Goal: Communication & Community: Participate in discussion

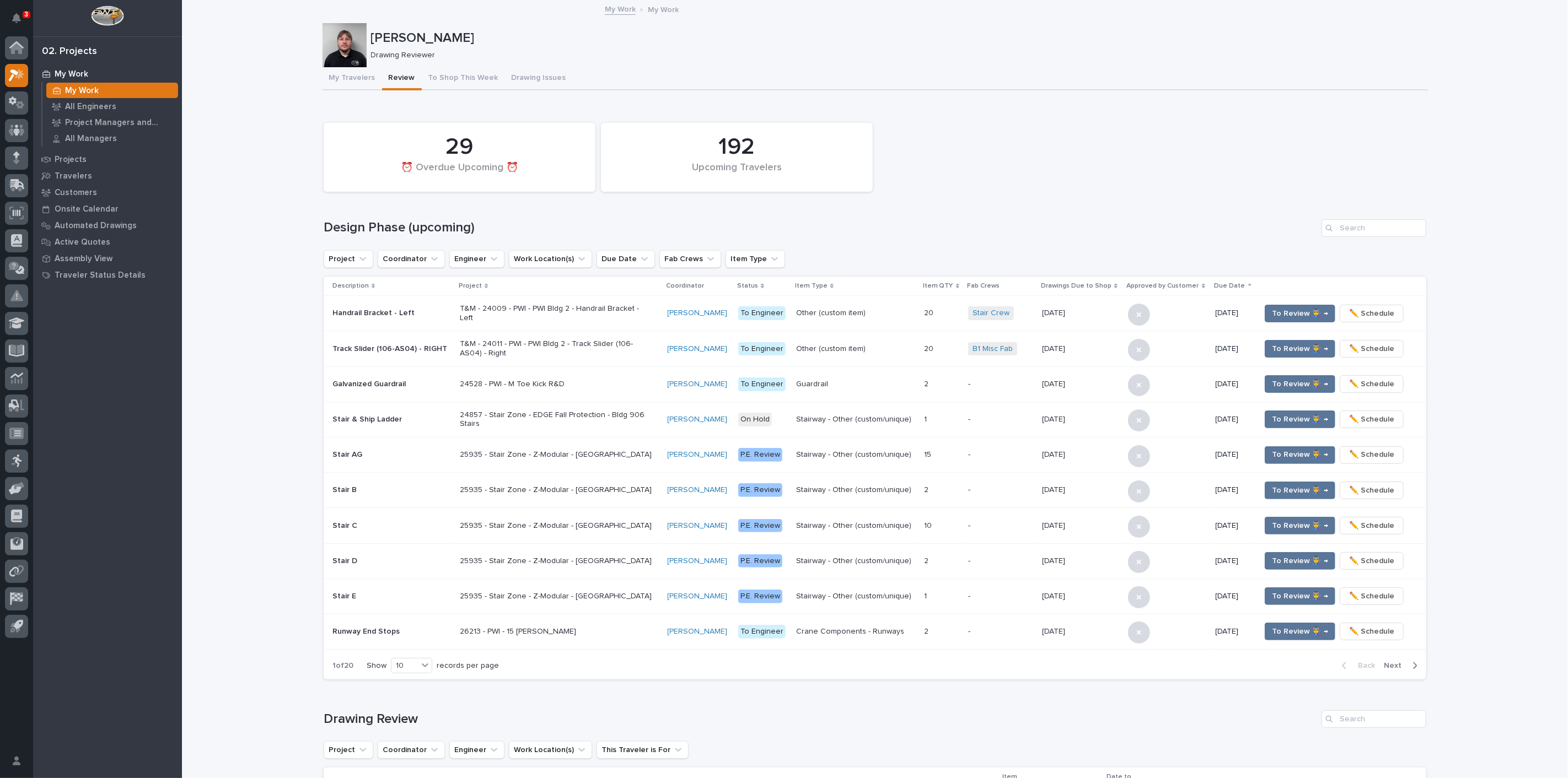
click at [1370, 216] on div "192 Upcoming Travelers 29 ⏰ Overdue Upcoming ⏰ Design Phase (upcoming) Project …" at bounding box center [875, 398] width 1103 height 562
click at [1370, 218] on div "192 Upcoming Travelers 29 ⏰ Overdue Upcoming ⏰ Design Phase (upcoming) Project …" at bounding box center [875, 398] width 1103 height 562
click at [1368, 224] on input "Search" at bounding box center [1374, 228] width 105 height 18
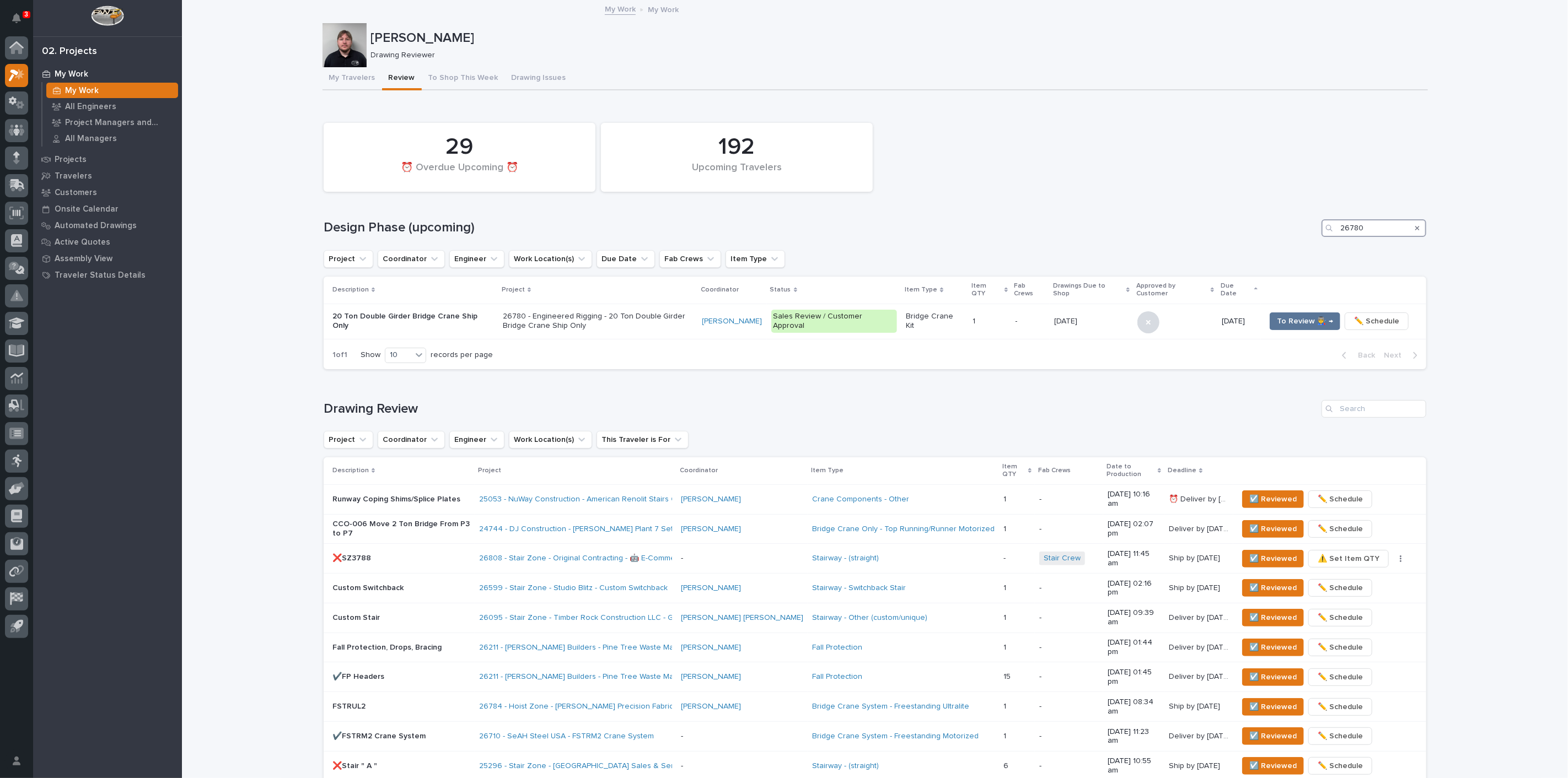
type input "26780"
click at [1318, 315] on span "To Review 👨‍🏭 →" at bounding box center [1305, 321] width 57 height 13
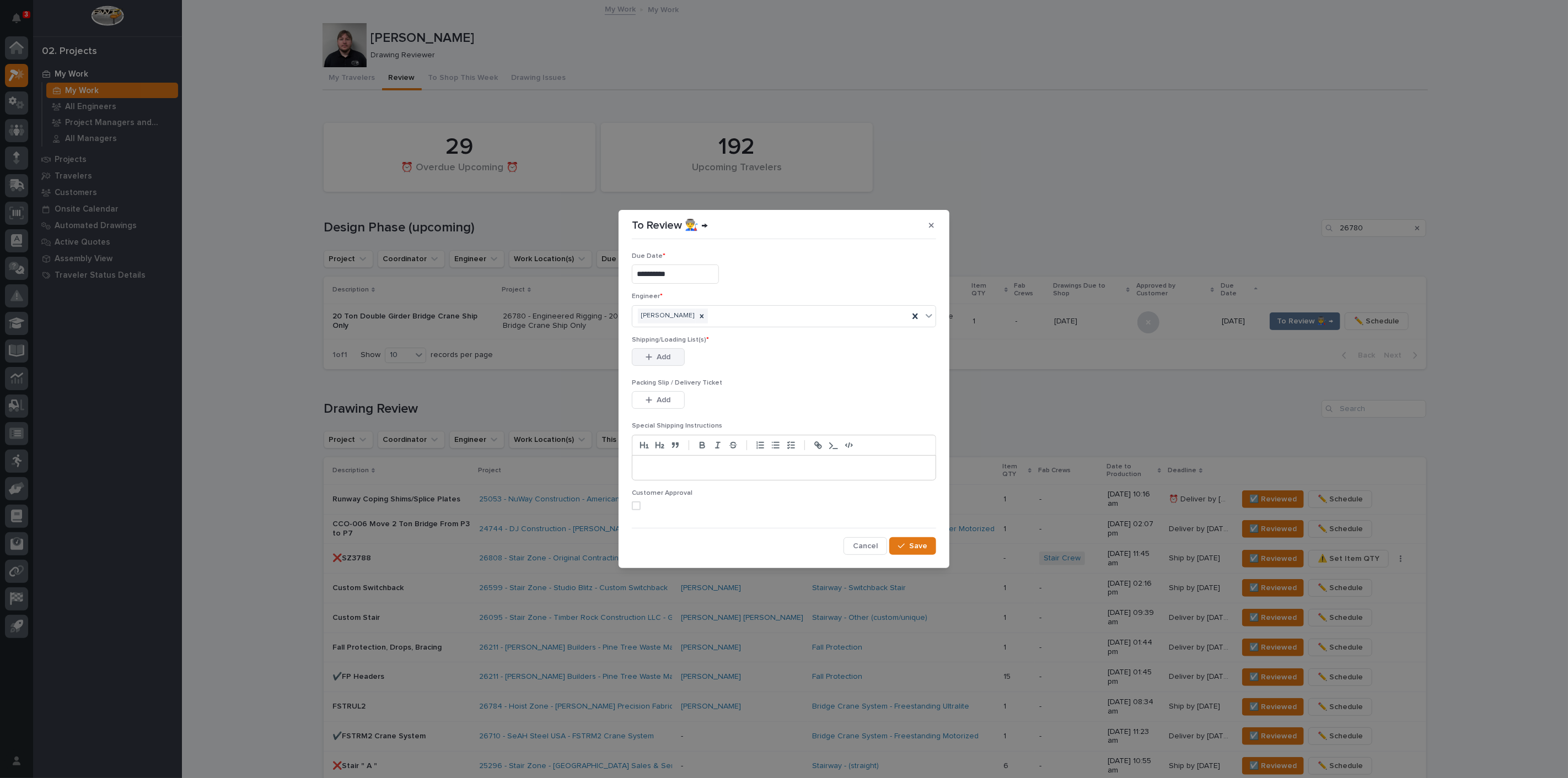
click at [670, 358] on span "Add" at bounding box center [664, 357] width 14 height 10
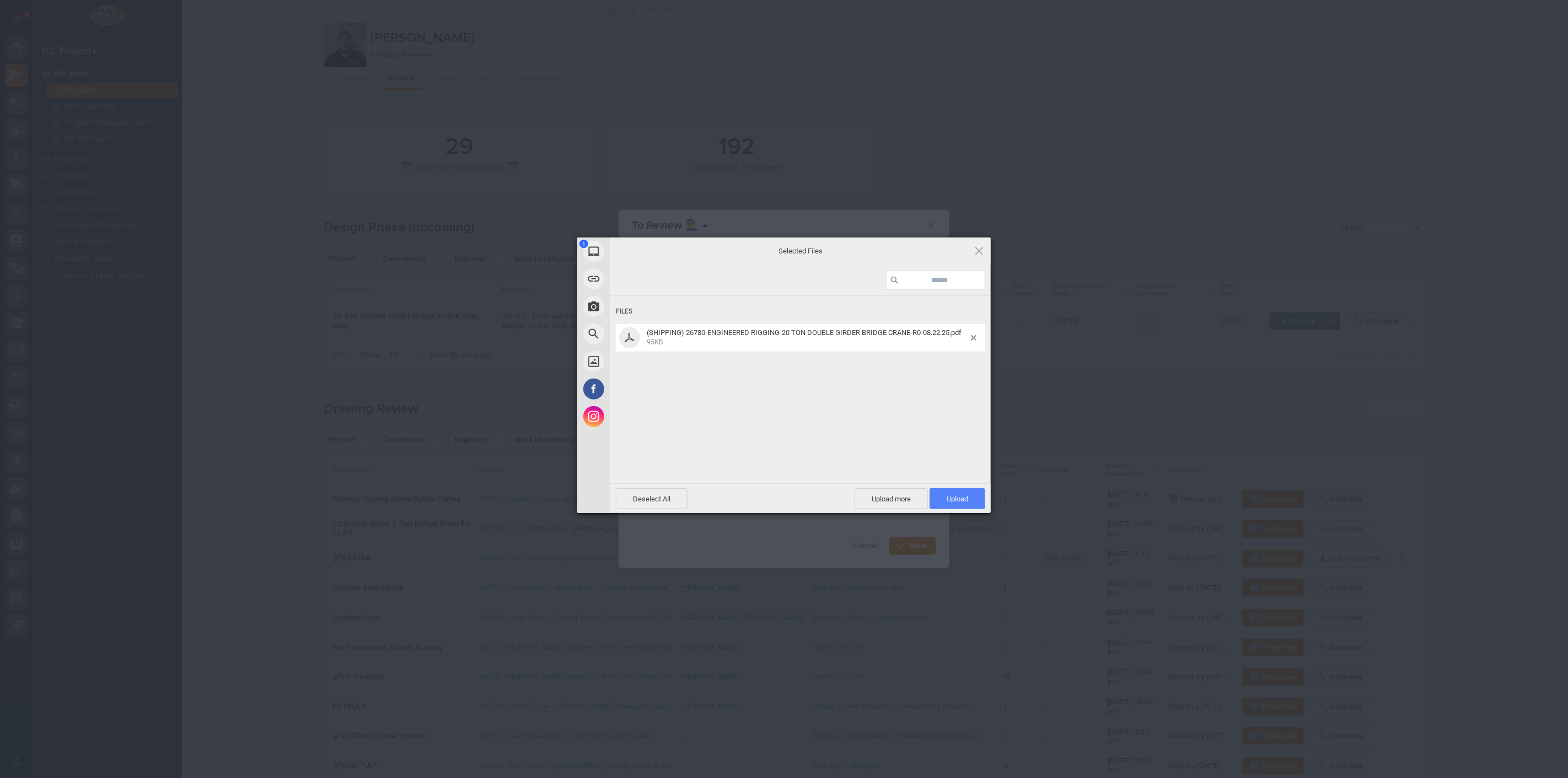
click at [954, 500] on span "Upload 1" at bounding box center [957, 499] width 22 height 8
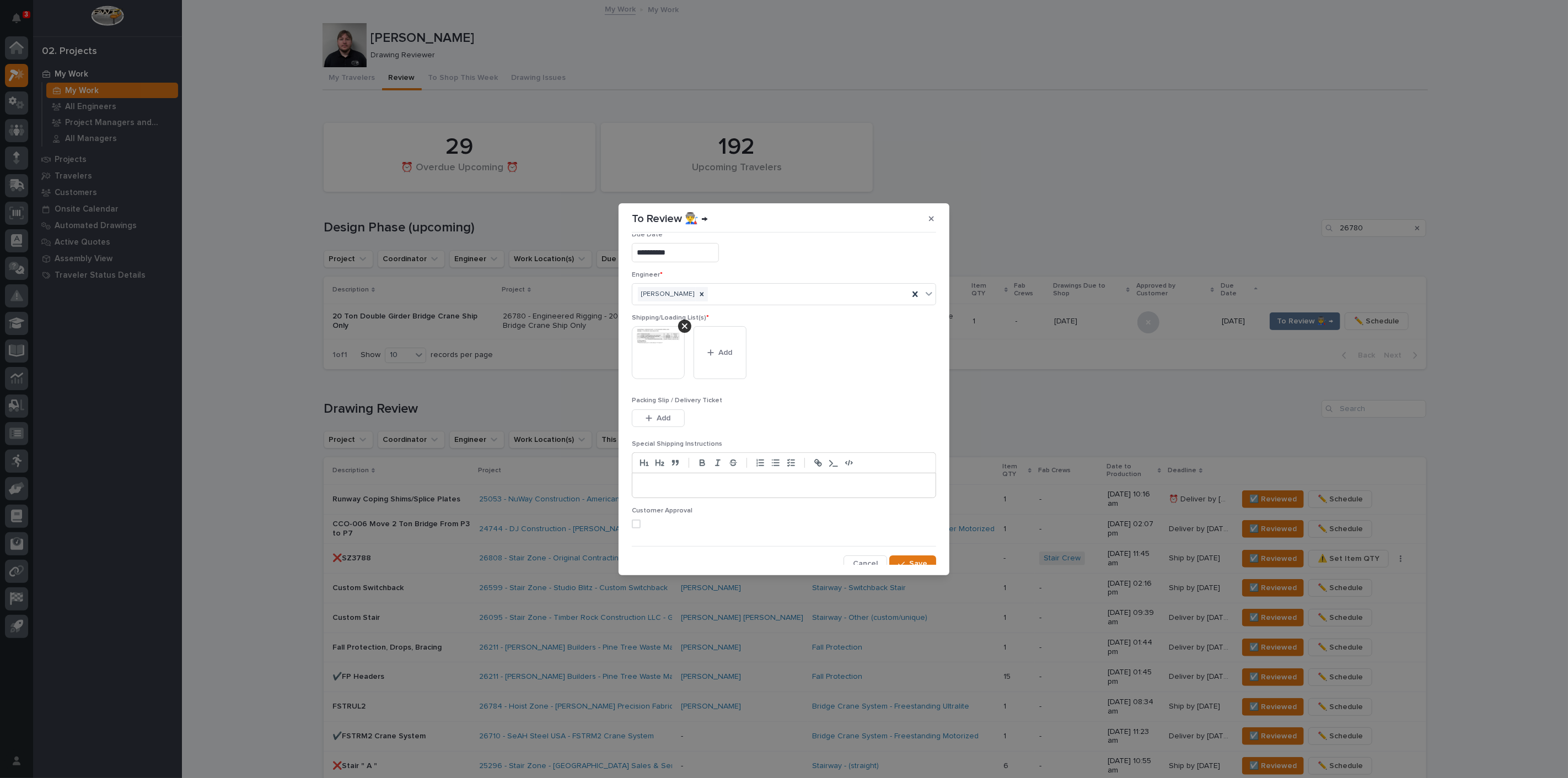
scroll to position [23, 0]
click at [915, 554] on span "Save" at bounding box center [918, 555] width 19 height 10
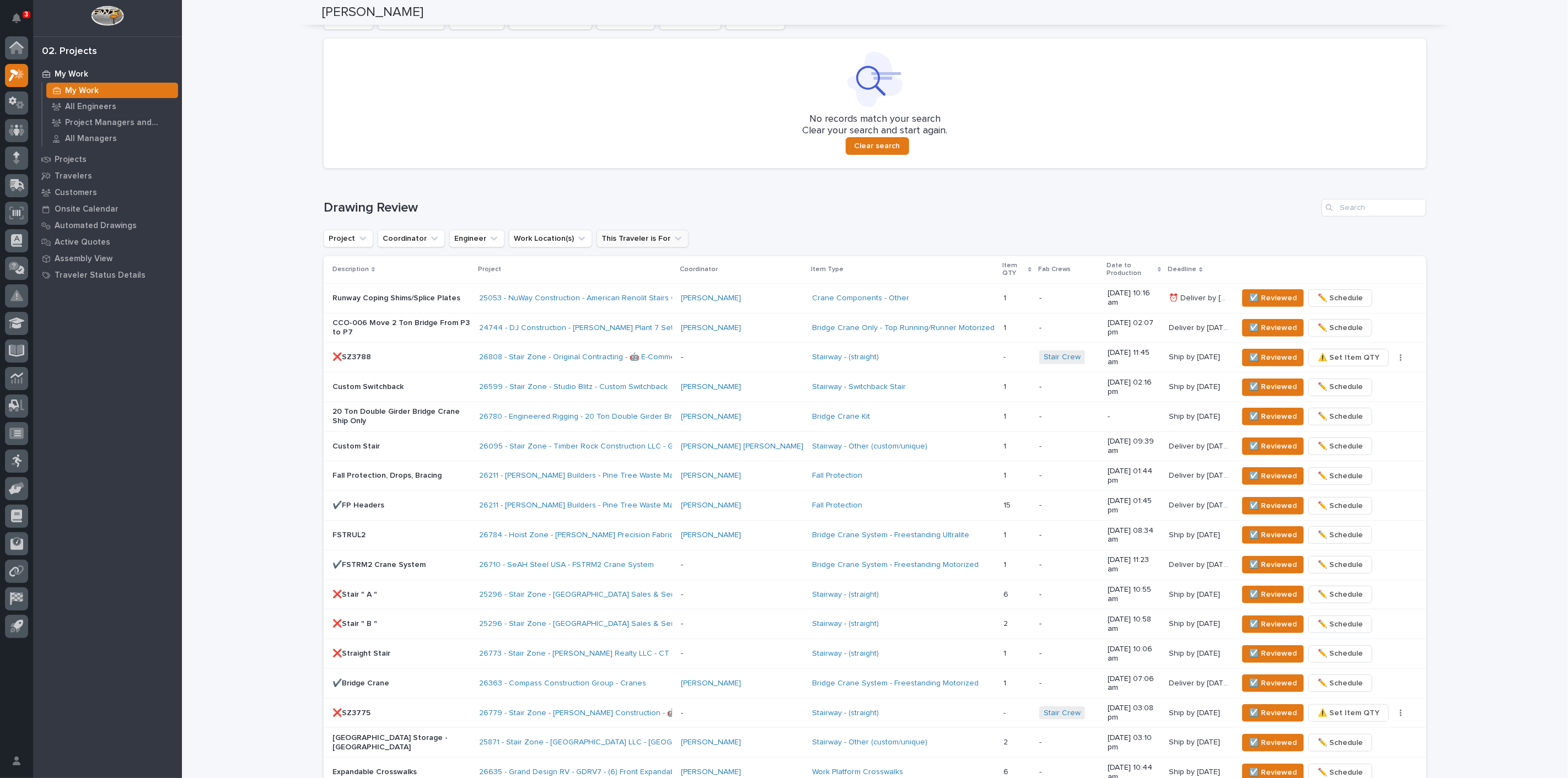
scroll to position [245, 0]
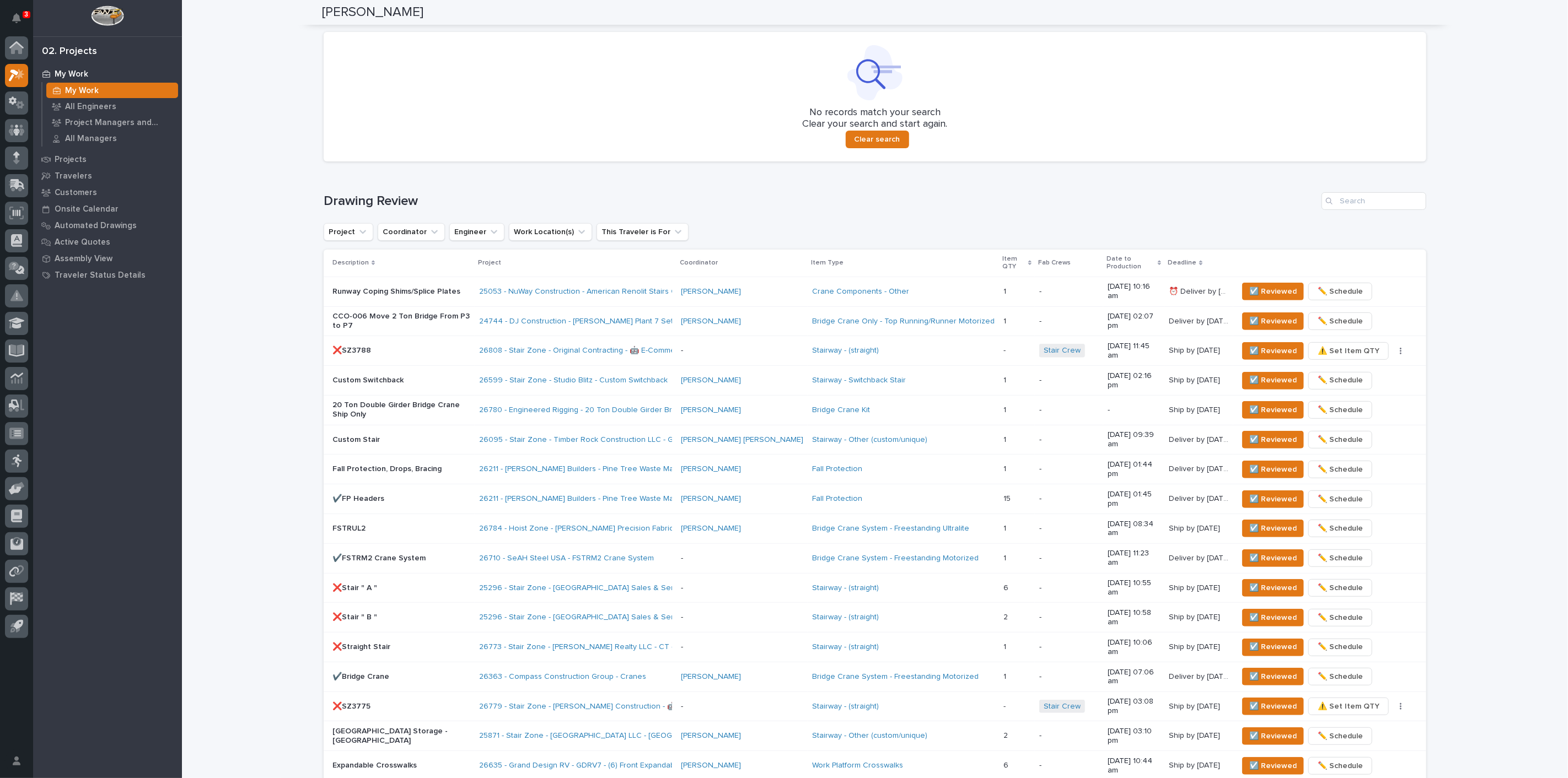
click at [887, 406] on div "Bridge Crane Kit" at bounding box center [903, 411] width 182 height 10
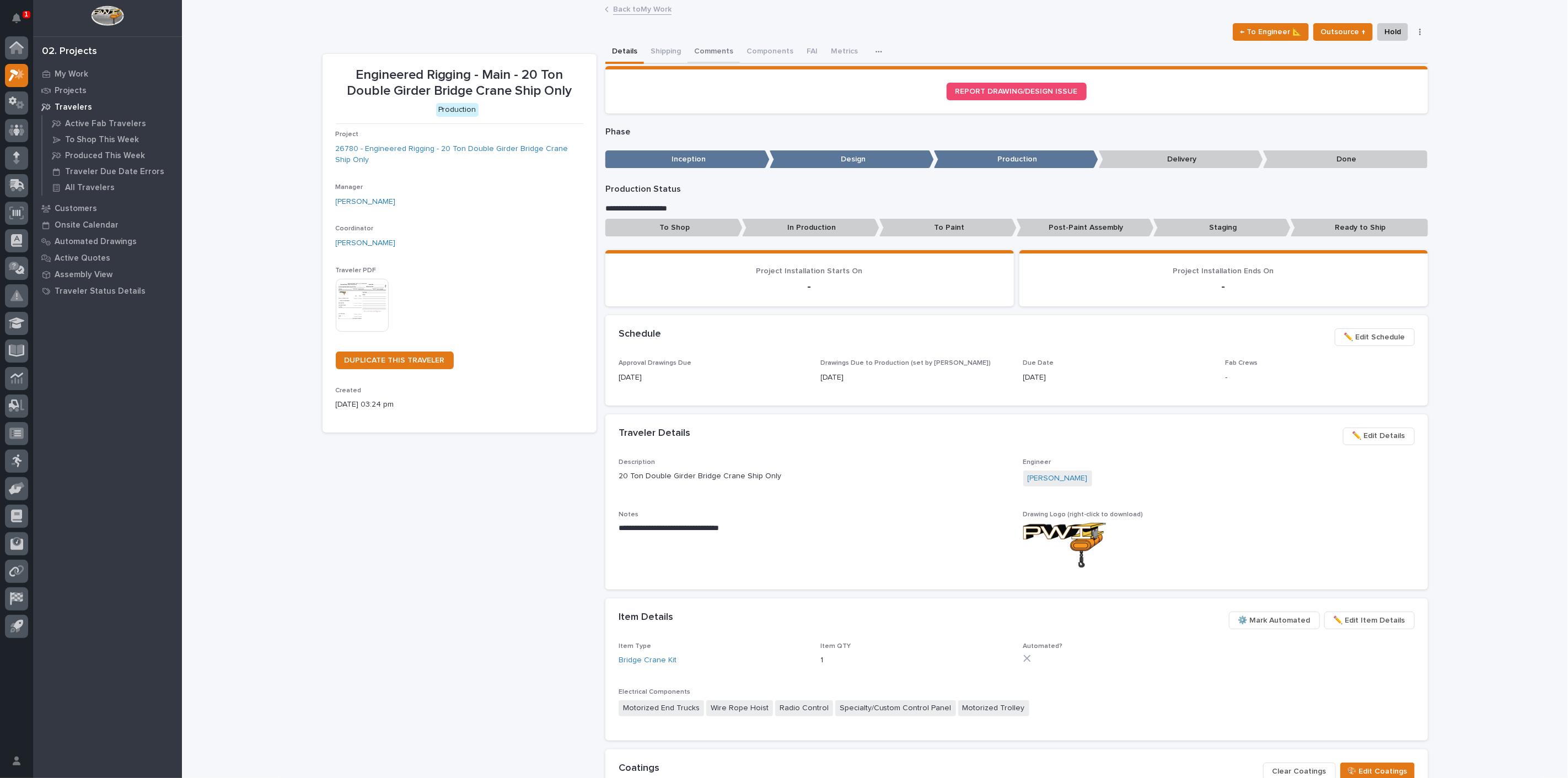
click at [706, 51] on button "Comments" at bounding box center [713, 52] width 52 height 23
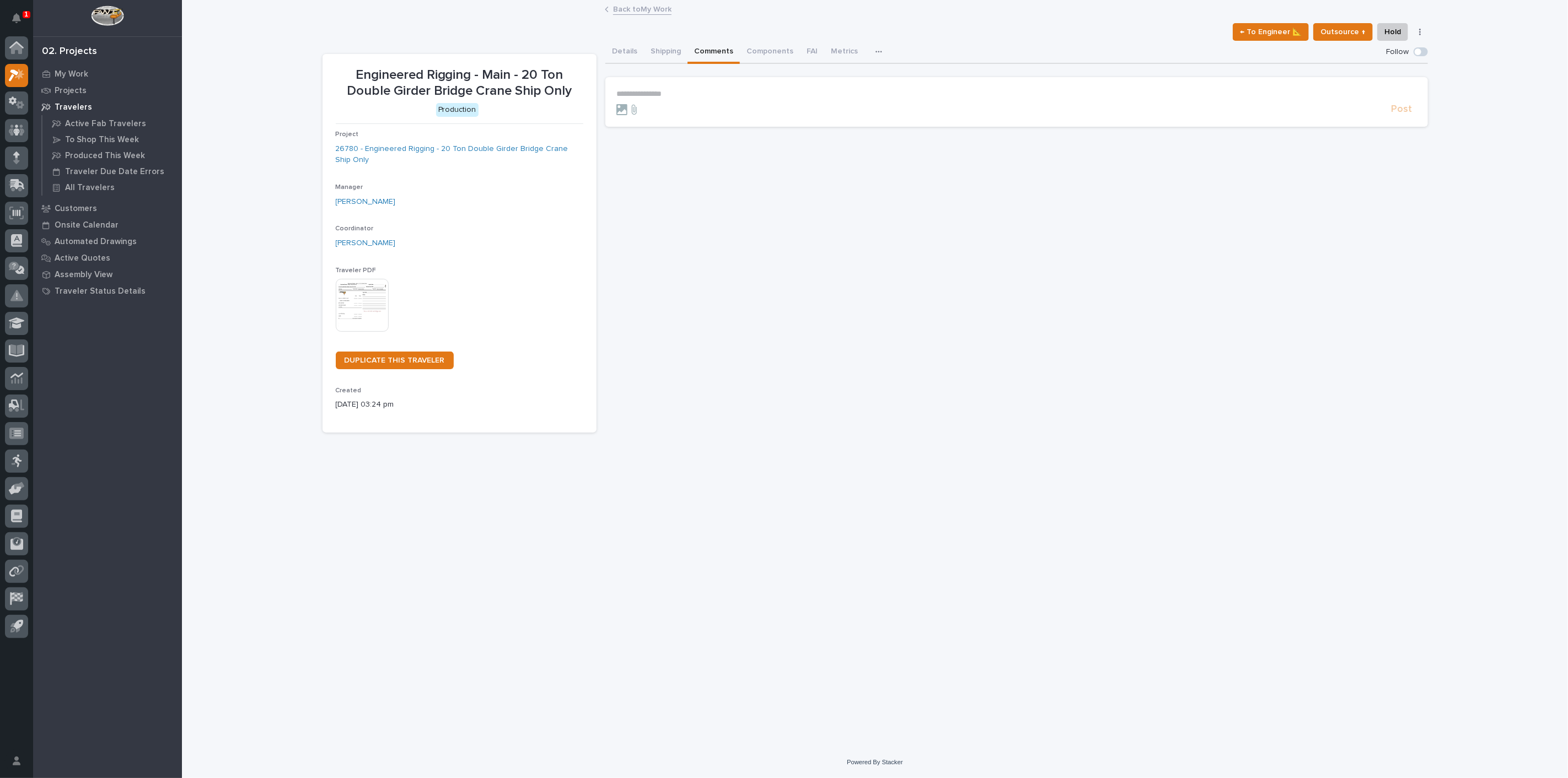
click at [633, 91] on p "**********" at bounding box center [1016, 94] width 800 height 10
click at [749, 91] on span "**********" at bounding box center [710, 95] width 78 height 8
click at [778, 94] on p "**********" at bounding box center [1016, 95] width 800 height 11
click at [625, 112] on icon at bounding box center [622, 115] width 11 height 11
click at [616, 109] on input "file" at bounding box center [616, 109] width 0 height 0
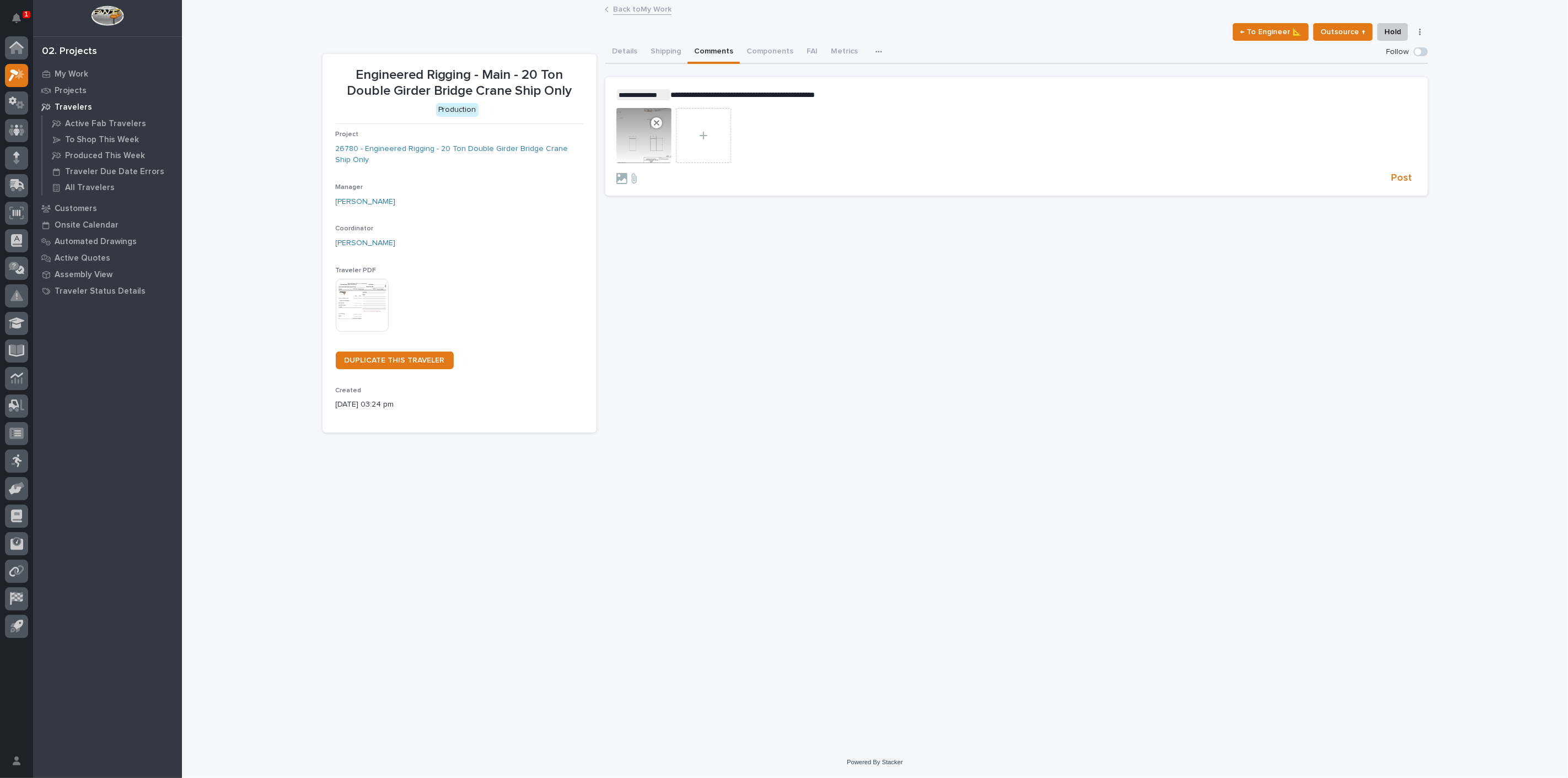
click at [631, 148] on div at bounding box center [644, 136] width 55 height 55
click at [870, 173] on div at bounding box center [1001, 178] width 771 height 11
click at [1411, 177] on span "Post" at bounding box center [1402, 178] width 21 height 13
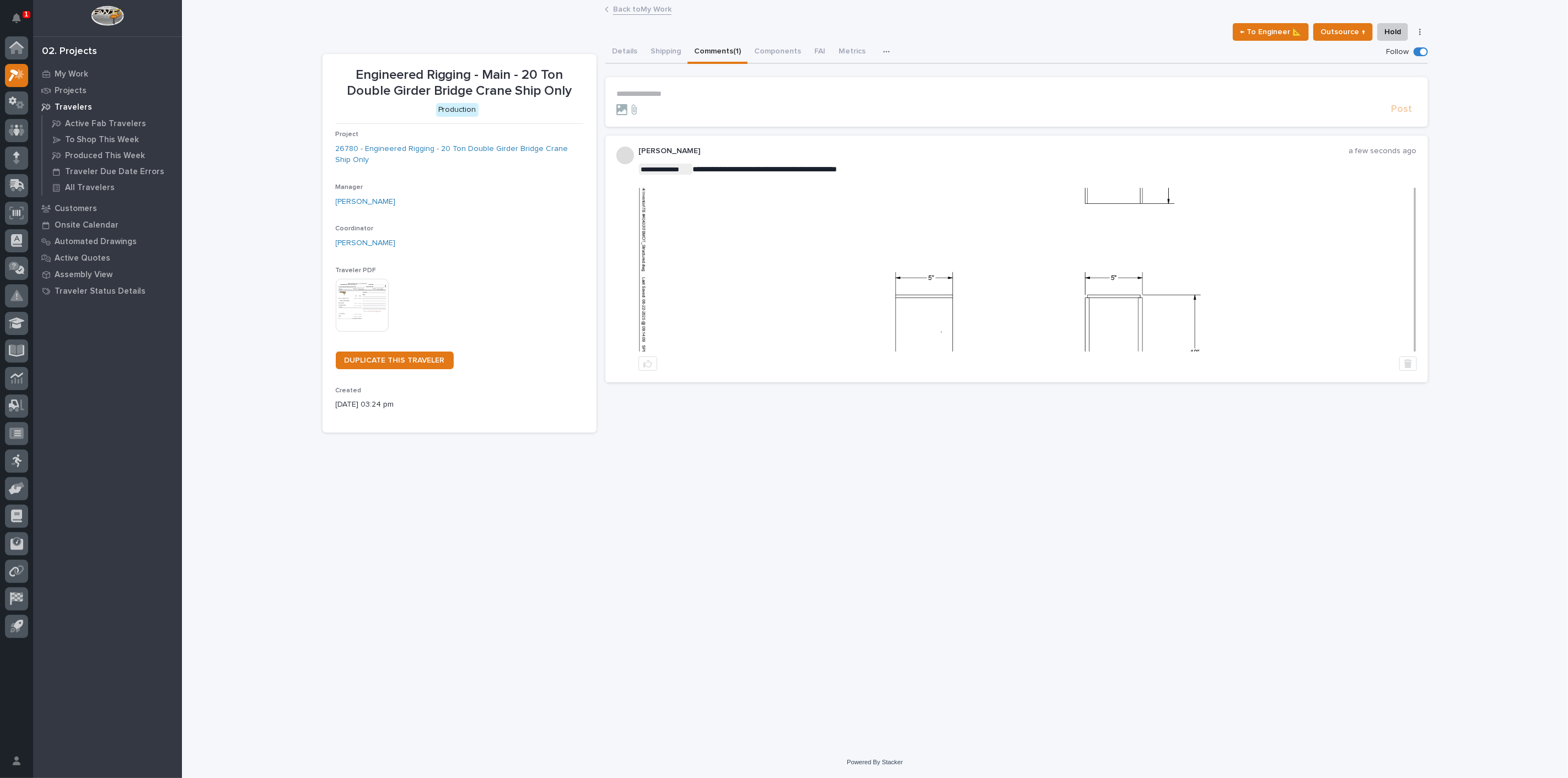
click at [820, 230] on img at bounding box center [1027, 270] width 777 height 164
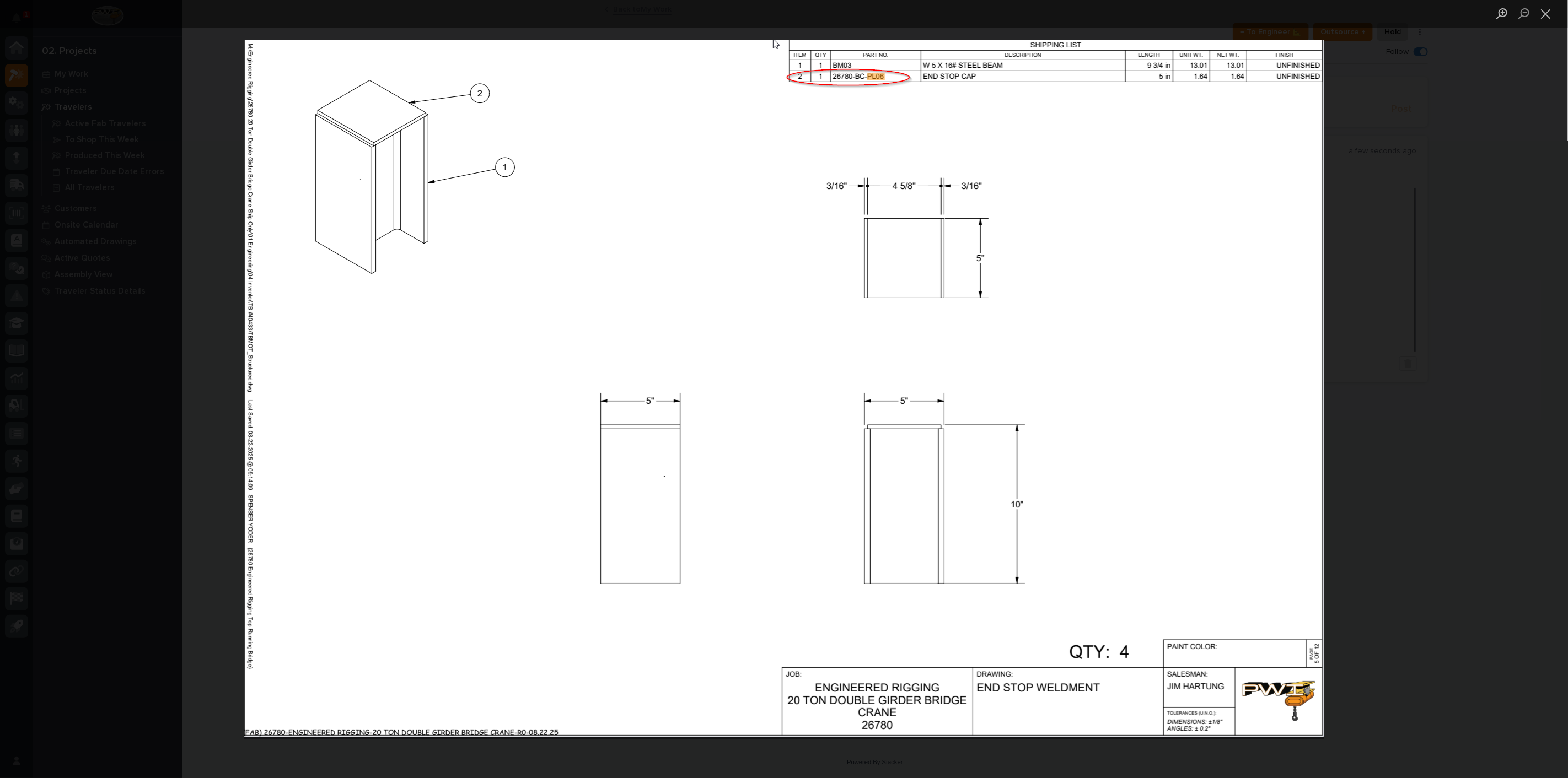
click at [1414, 123] on div "Lightbox" at bounding box center [784, 389] width 1568 height 778
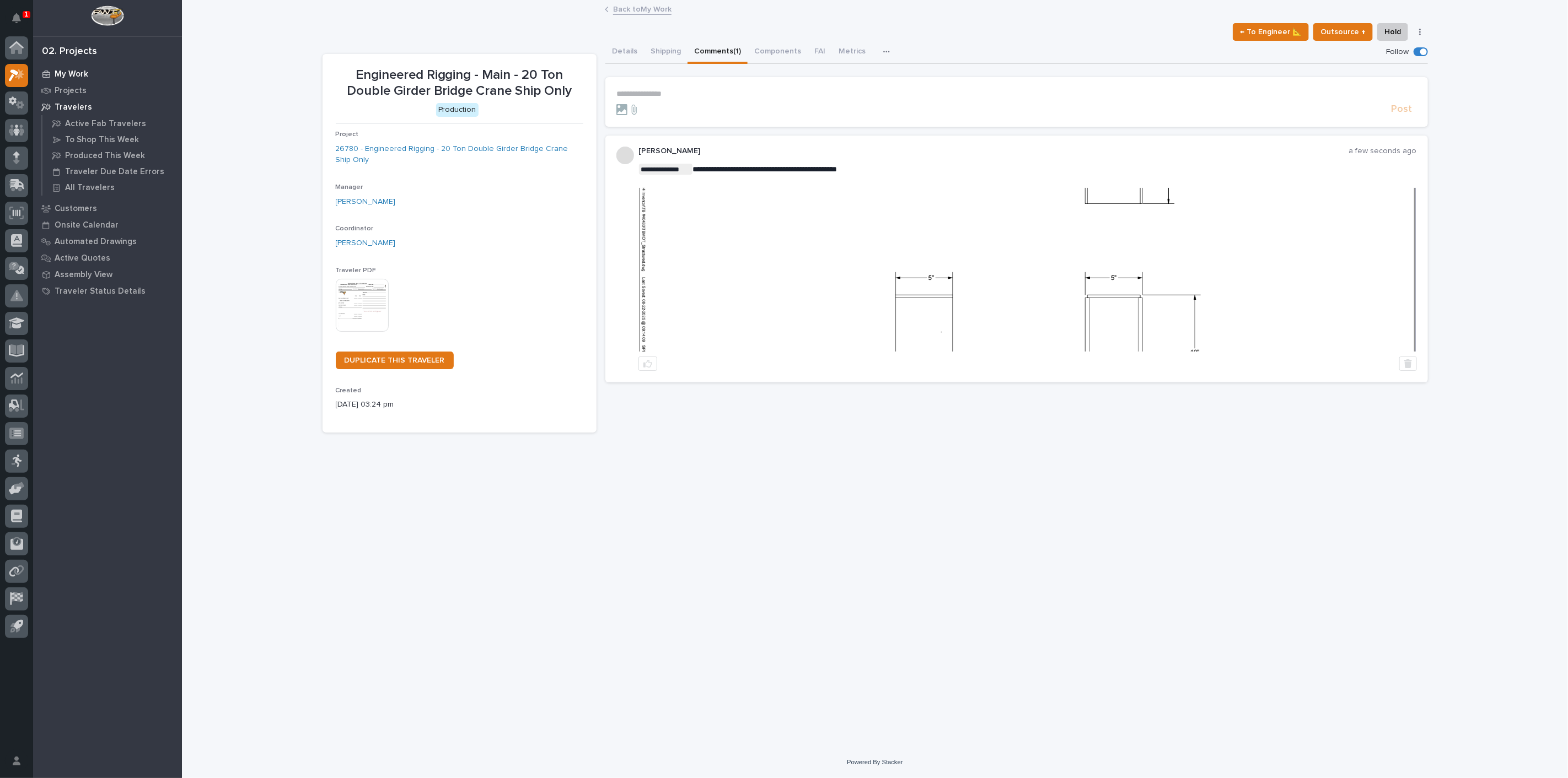
click at [69, 68] on div "My Work" at bounding box center [107, 73] width 144 height 15
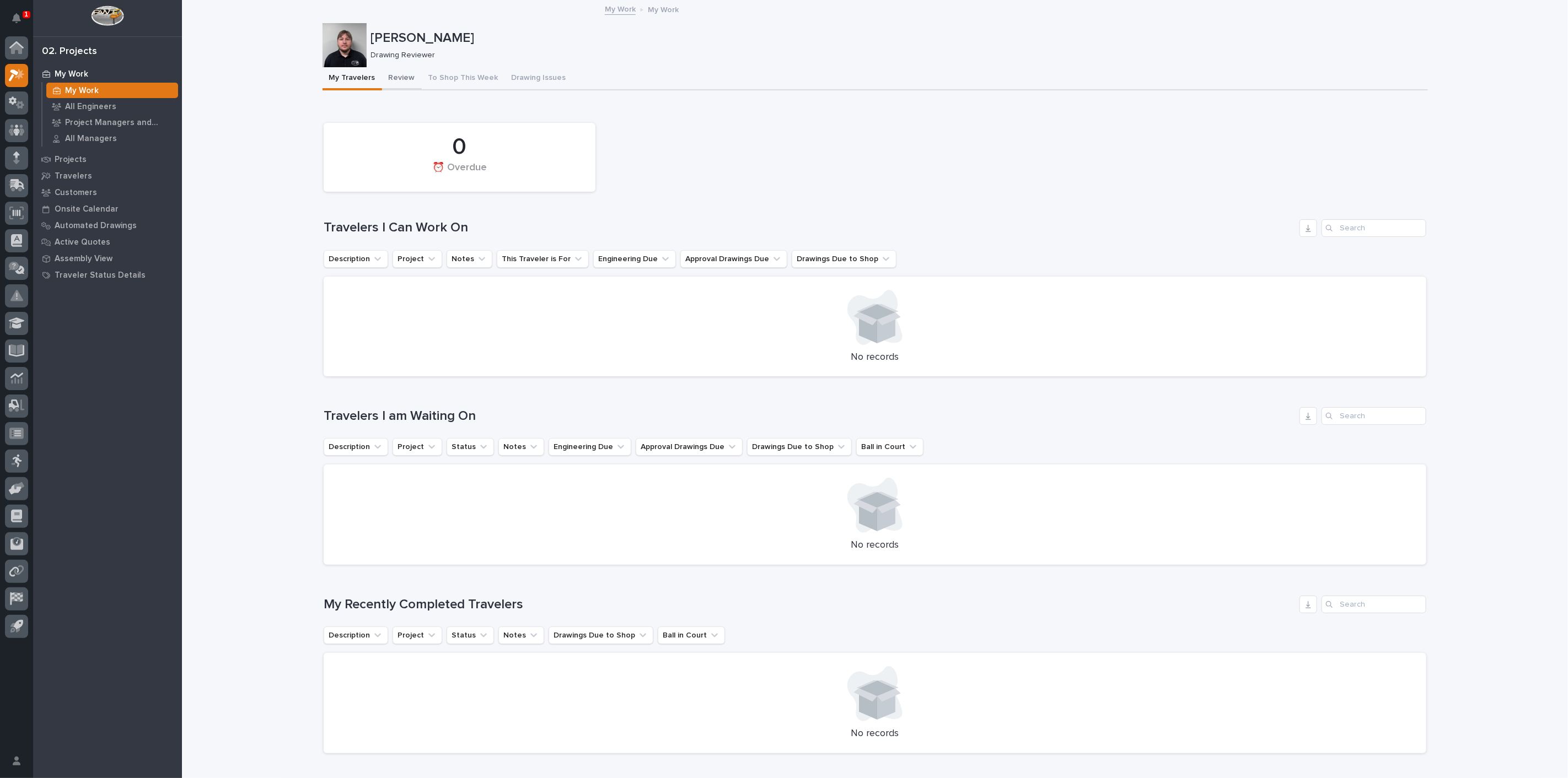
click at [388, 73] on button "Review" at bounding box center [401, 78] width 40 height 23
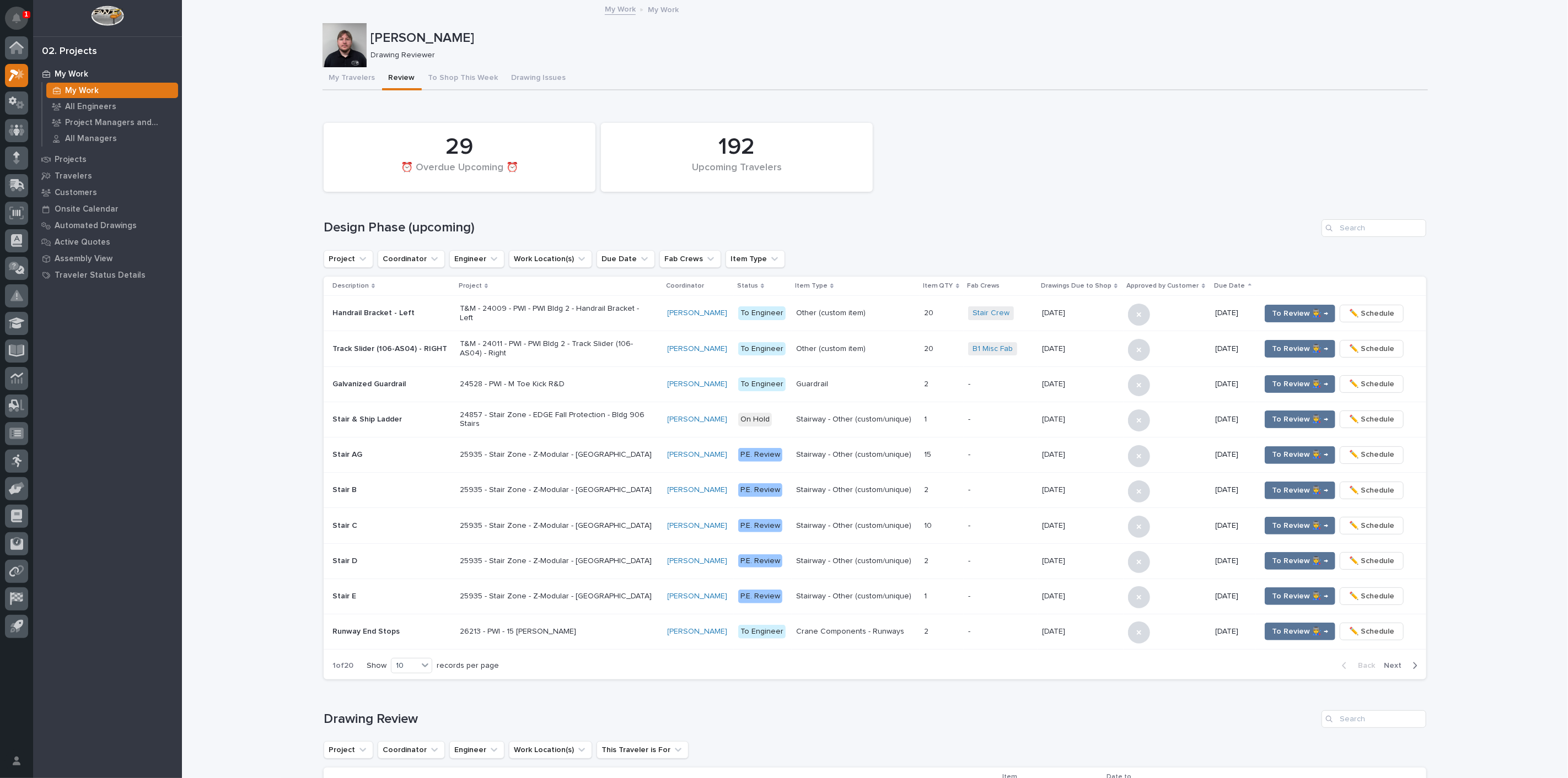
click at [14, 22] on icon "Notifications" at bounding box center [16, 18] width 9 height 10
click at [228, 14] on div "My Work My Work" at bounding box center [874, 10] width 1386 height 15
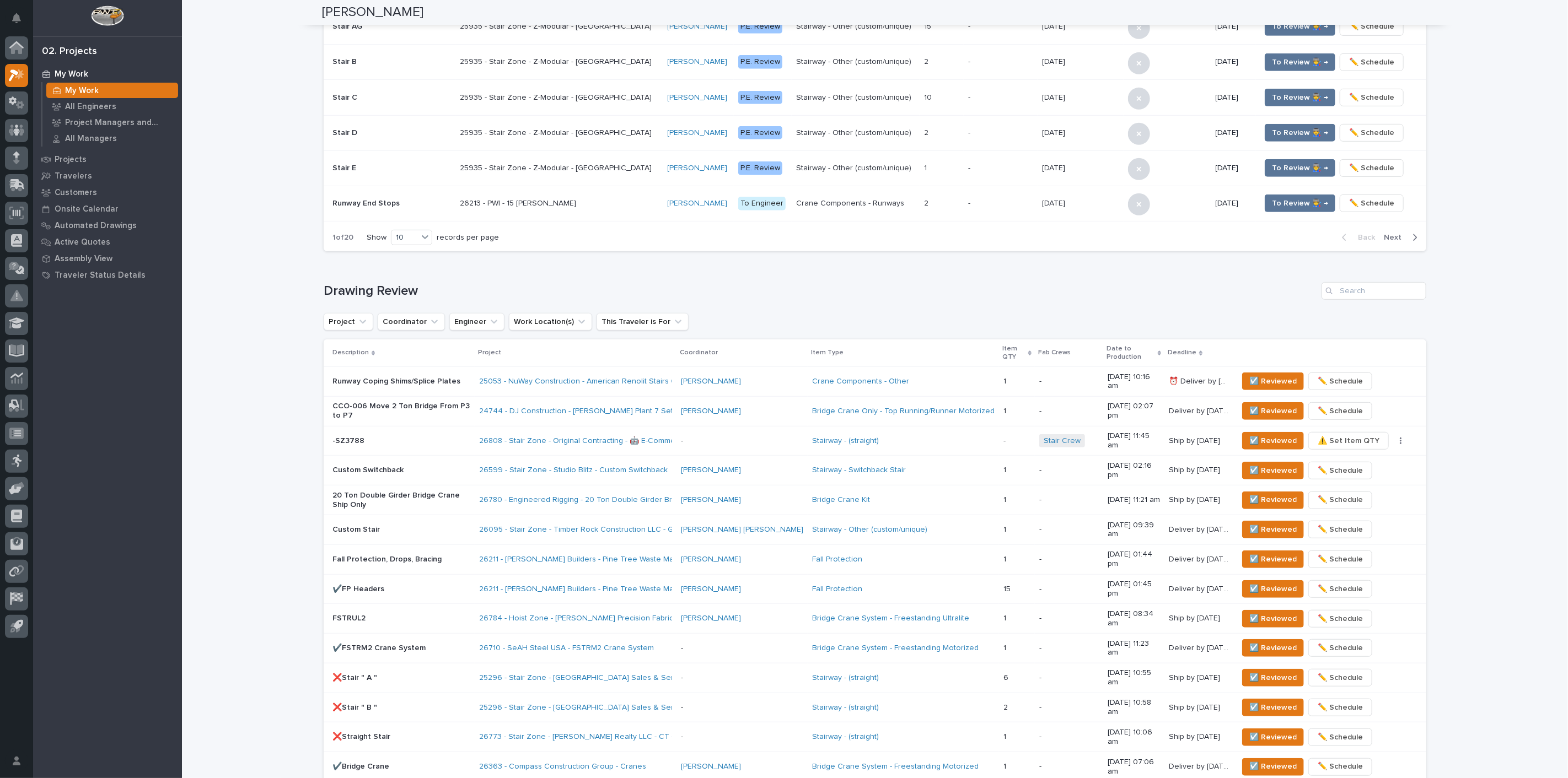
scroll to position [673, 0]
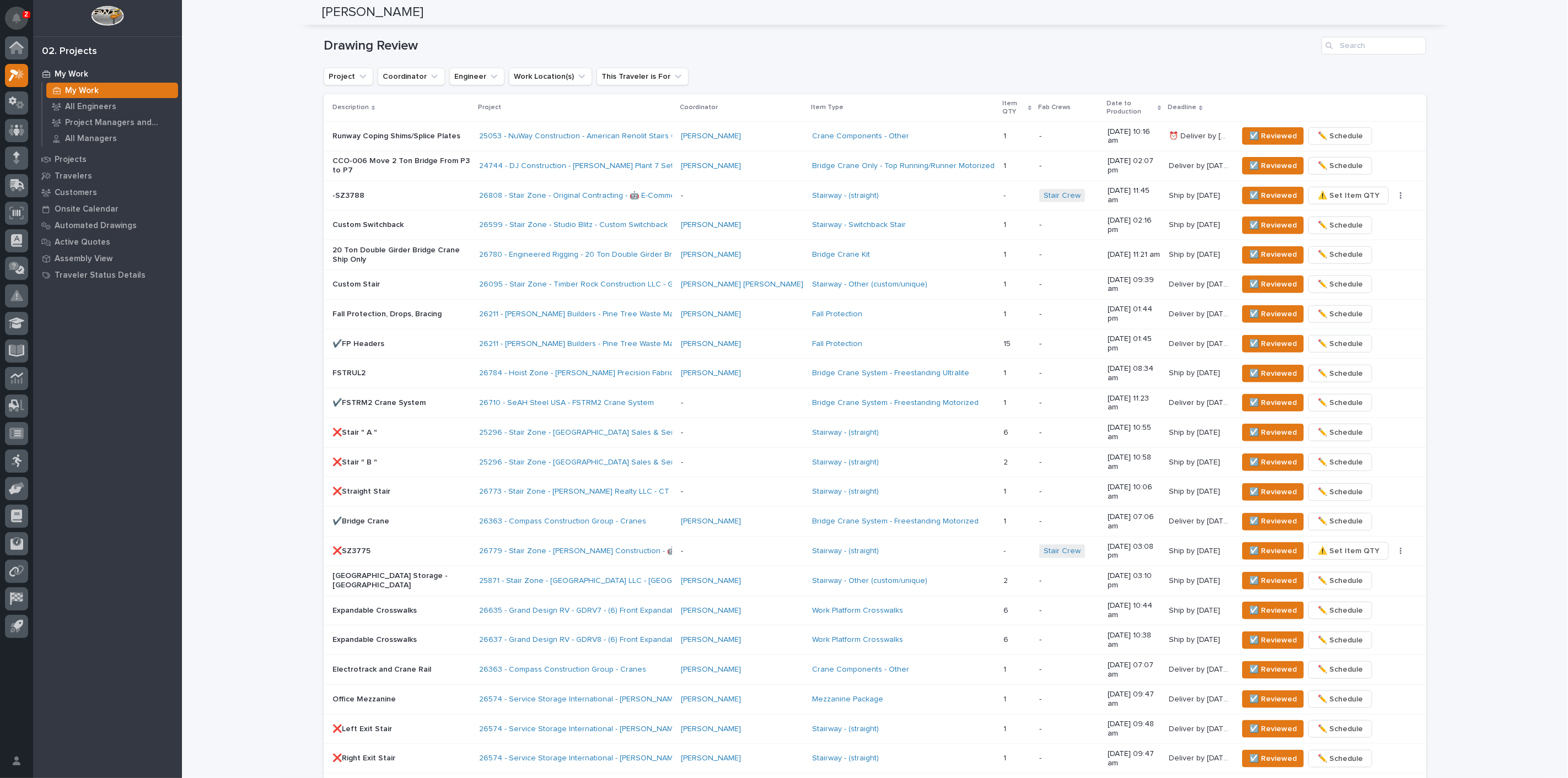
click at [25, 19] on button "Notifications" at bounding box center [16, 18] width 23 height 23
click at [1272, 248] on span "☑️ Reviewed" at bounding box center [1272, 254] width 48 height 13
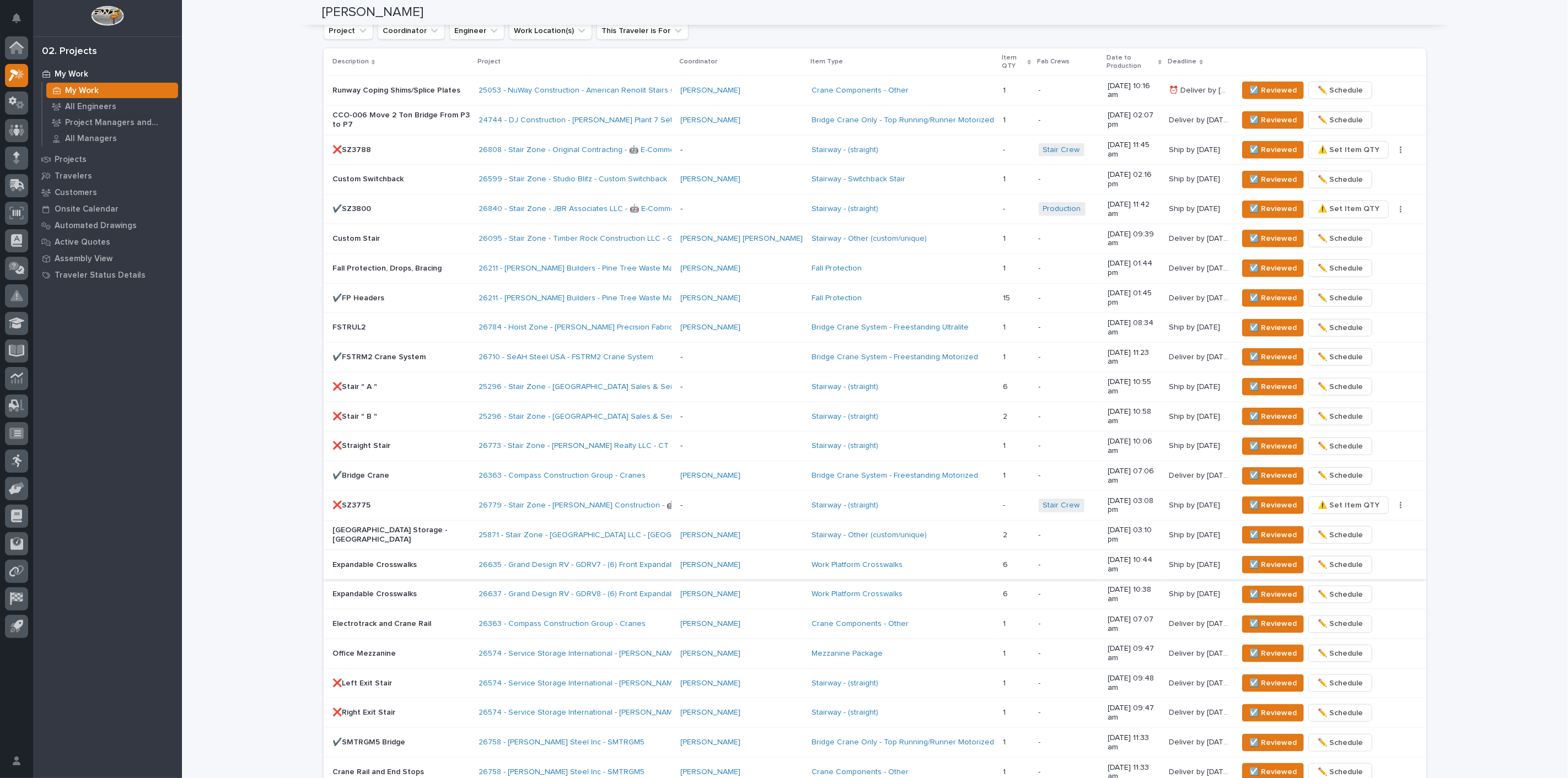
scroll to position [736, 0]
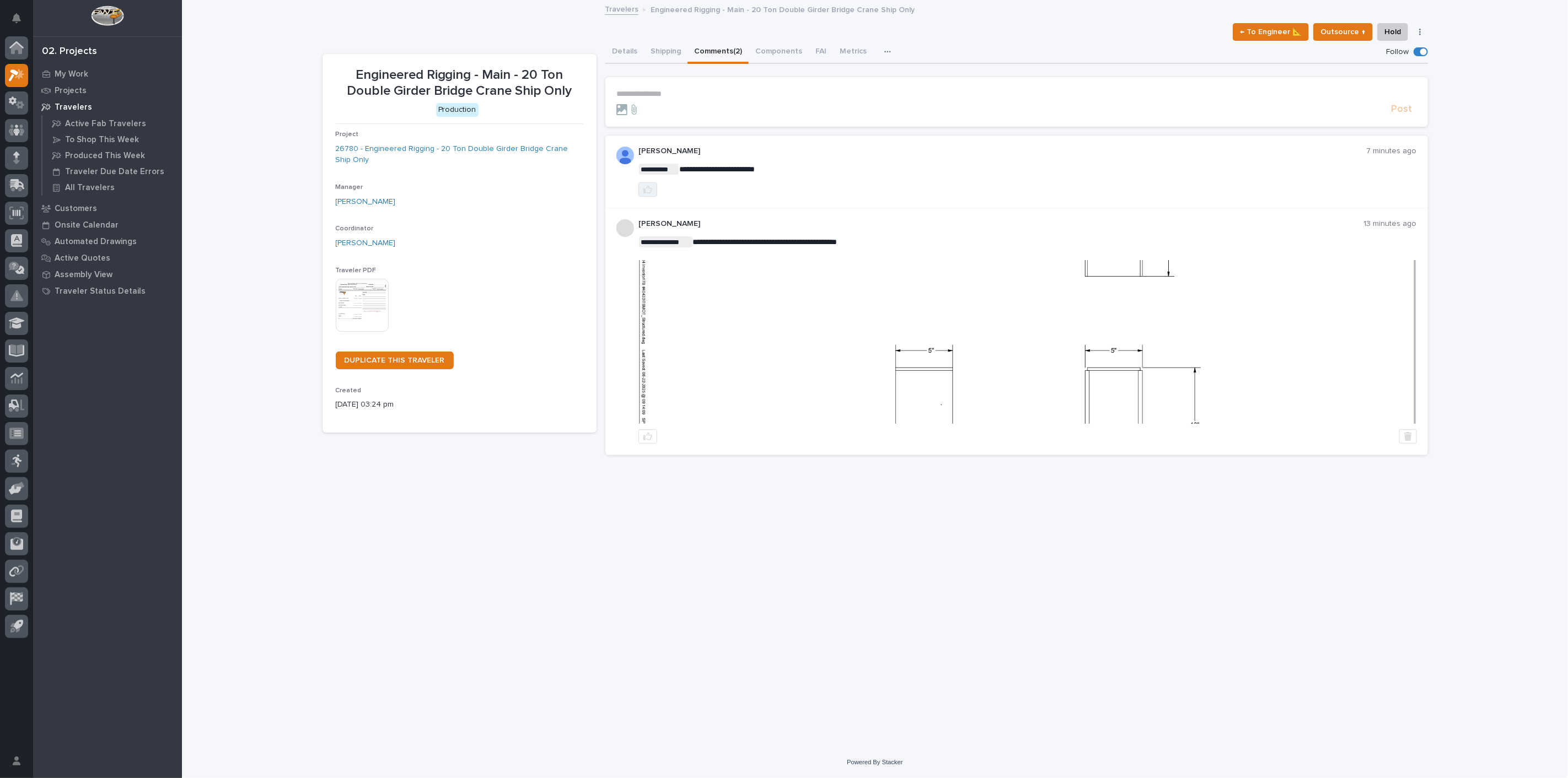
click at [653, 186] on button "button" at bounding box center [648, 190] width 19 height 15
